Goal: Information Seeking & Learning: Learn about a topic

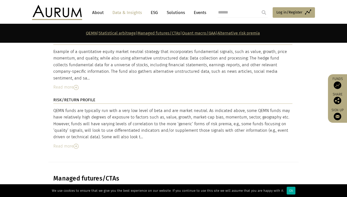
scroll to position [1297, 0]
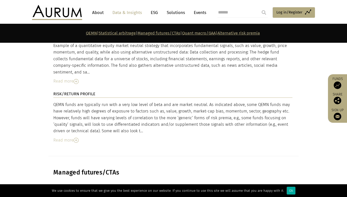
click at [77, 138] on img at bounding box center [76, 140] width 5 height 5
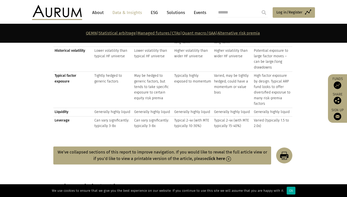
scroll to position [703, 0]
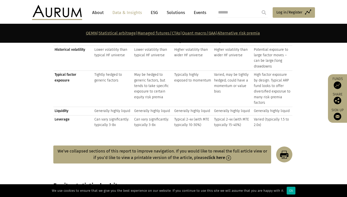
click at [216, 156] on strong "click here" at bounding box center [216, 158] width 19 height 5
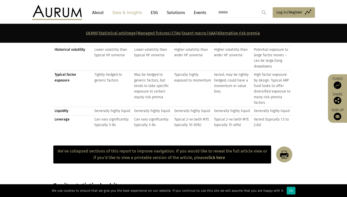
click at [225, 178] on section "Equity statistical arbitrage" at bounding box center [173, 186] width 347 height 20
click at [283, 152] on img at bounding box center [281, 155] width 21 height 16
click at [273, 9] on link "Access Funds Log in/Register" at bounding box center [294, 12] width 42 height 11
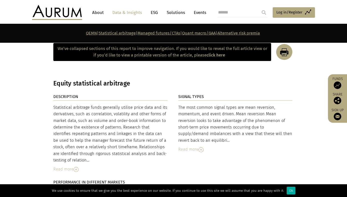
scroll to position [807, 0]
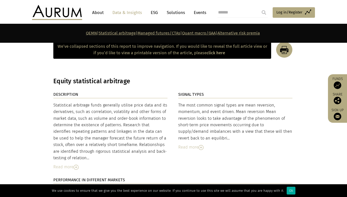
click at [75, 165] on img at bounding box center [76, 167] width 5 height 5
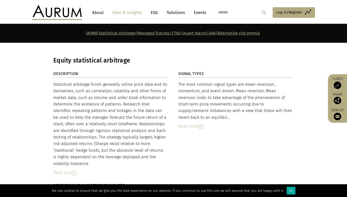
scroll to position [836, 0]
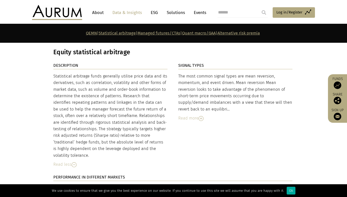
click at [203, 116] on img at bounding box center [201, 118] width 5 height 5
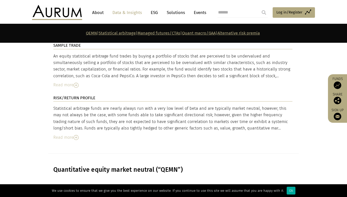
scroll to position [1174, 0]
click at [79, 134] on div "Read more" at bounding box center [172, 137] width 239 height 7
